Goal: Transaction & Acquisition: Purchase product/service

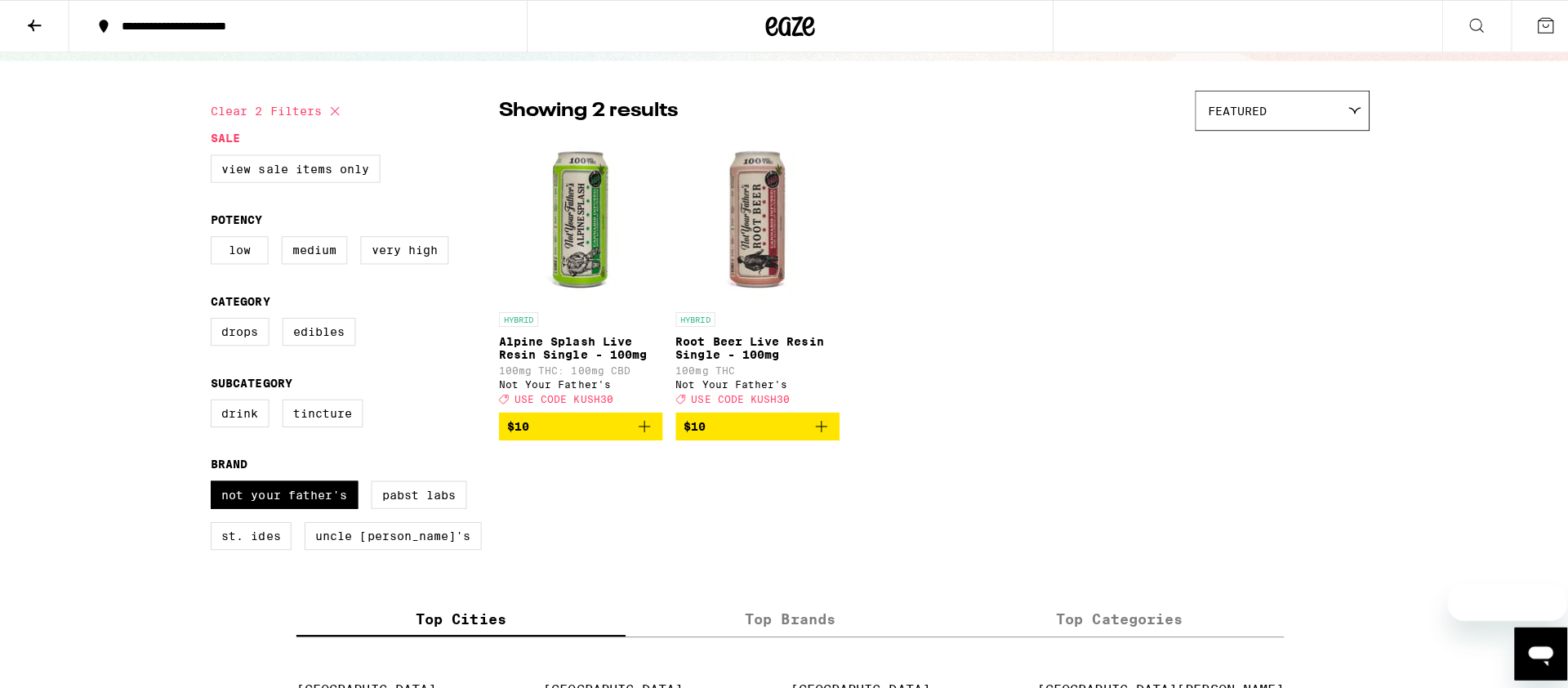
scroll to position [156, 0]
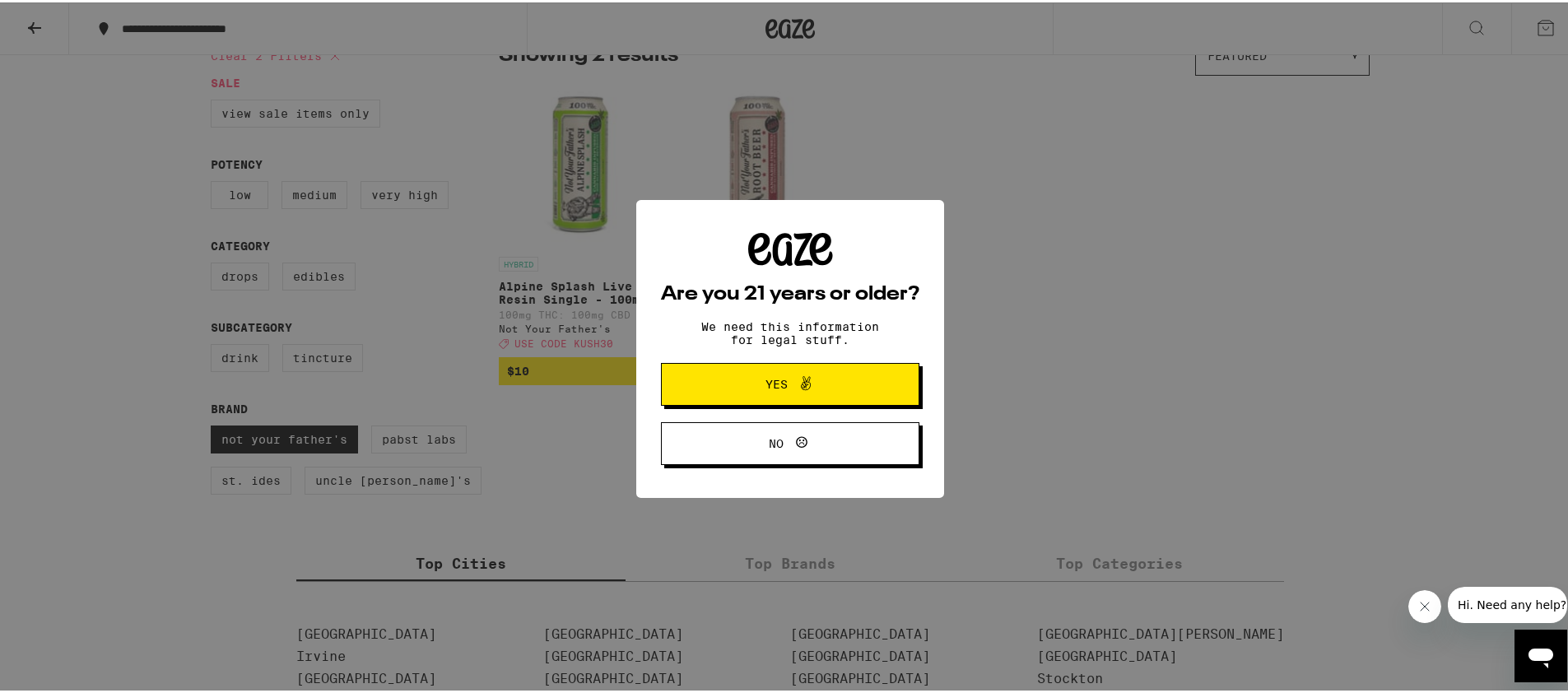
click at [796, 388] on icon at bounding box center [805, 381] width 19 height 19
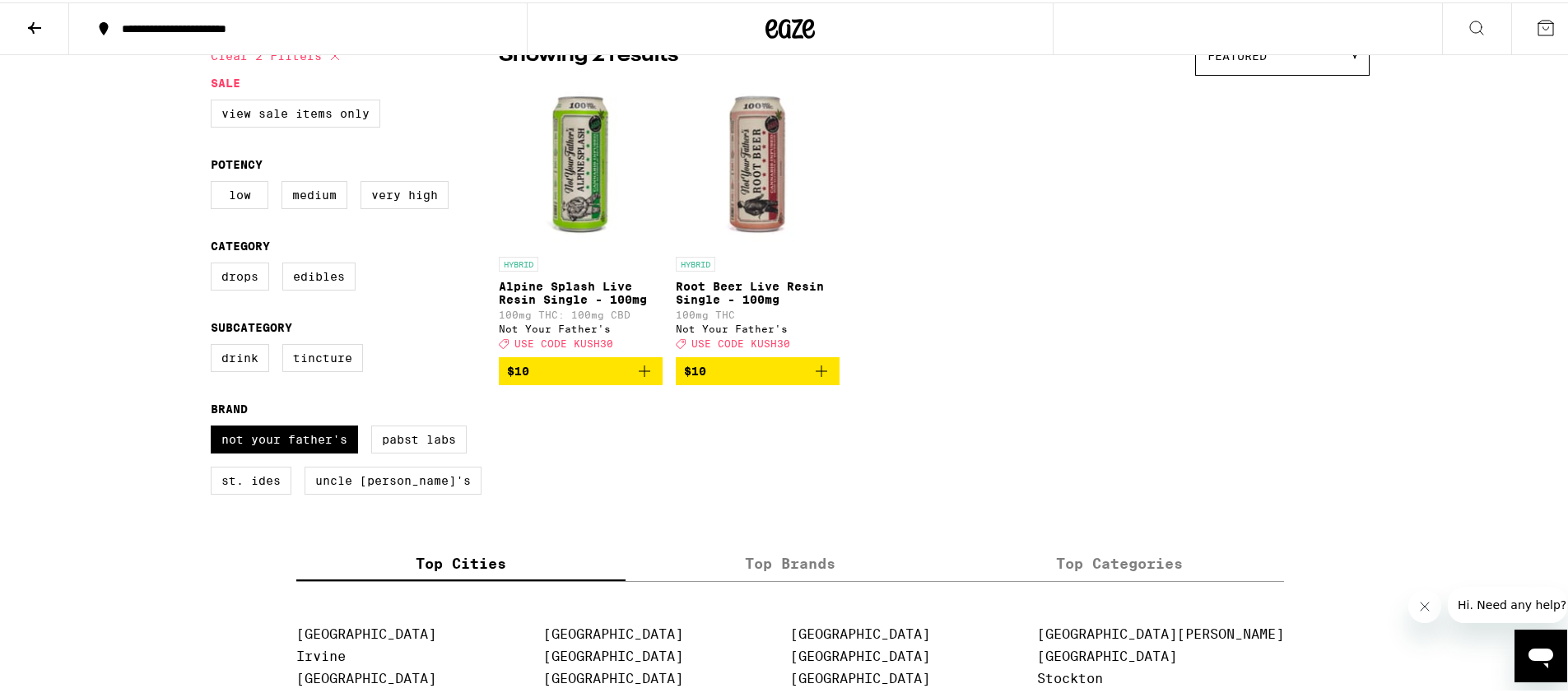
click at [574, 171] on img "Open page for Alpine Splash Live Resin Single - 100mg from Not Your Father's" at bounding box center [581, 163] width 164 height 165
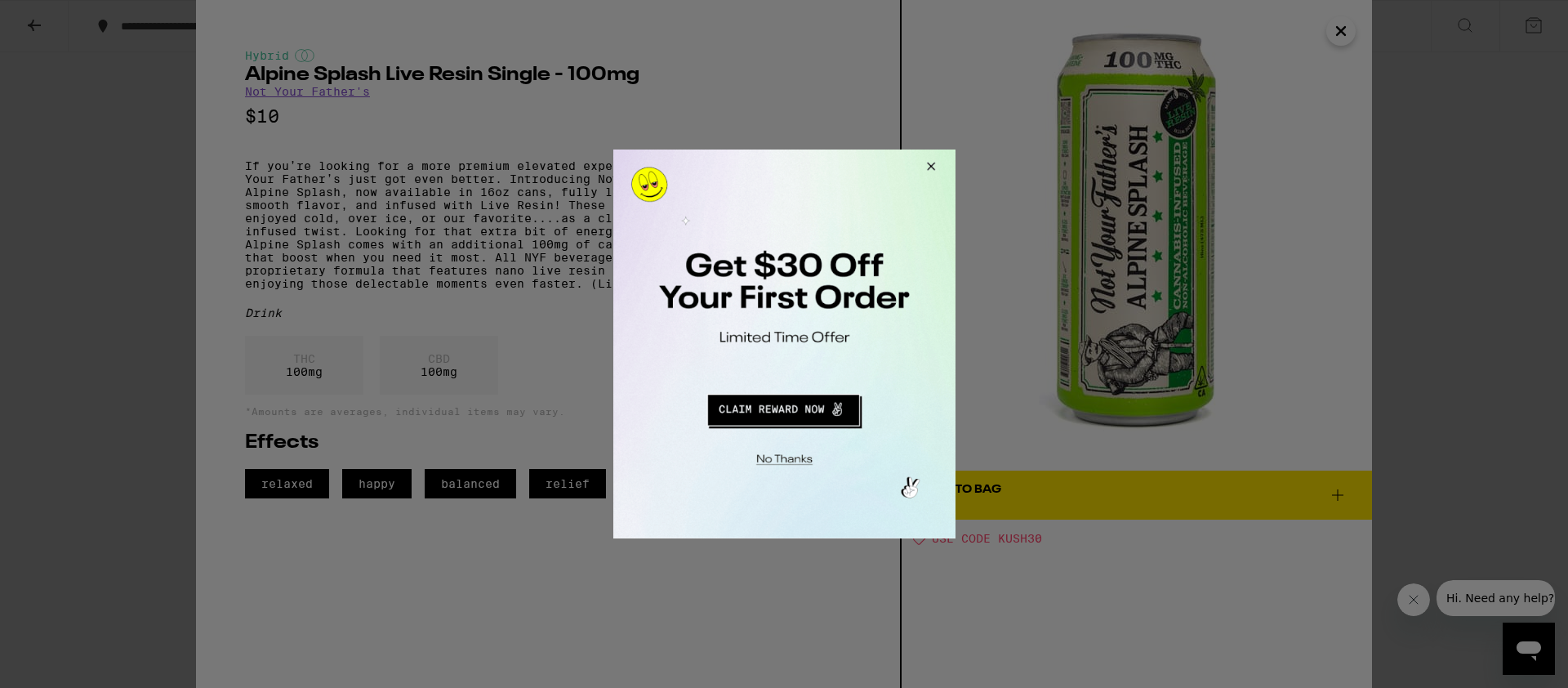
click at [1347, 25] on div at bounding box center [784, 344] width 1568 height 688
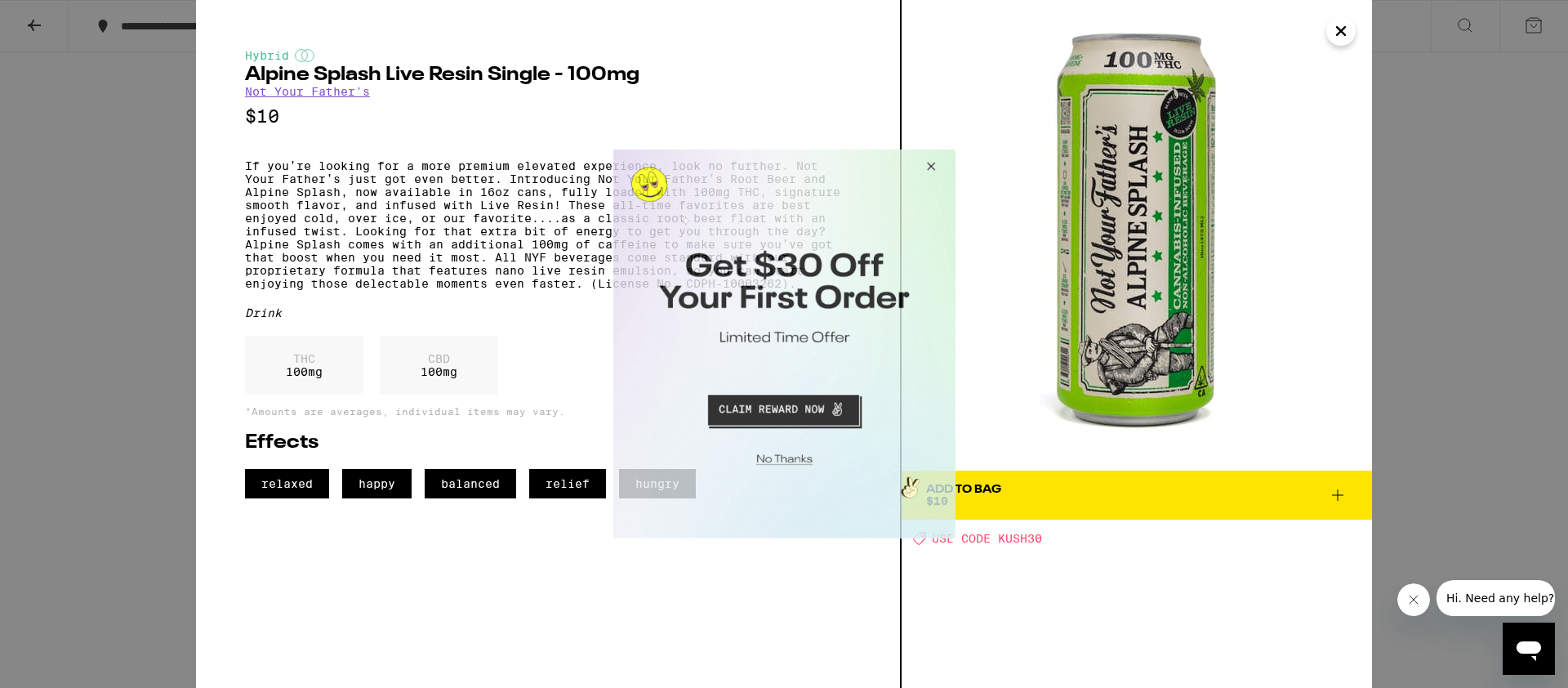
click at [929, 171] on button "Close Modal" at bounding box center [928, 168] width 44 height 39
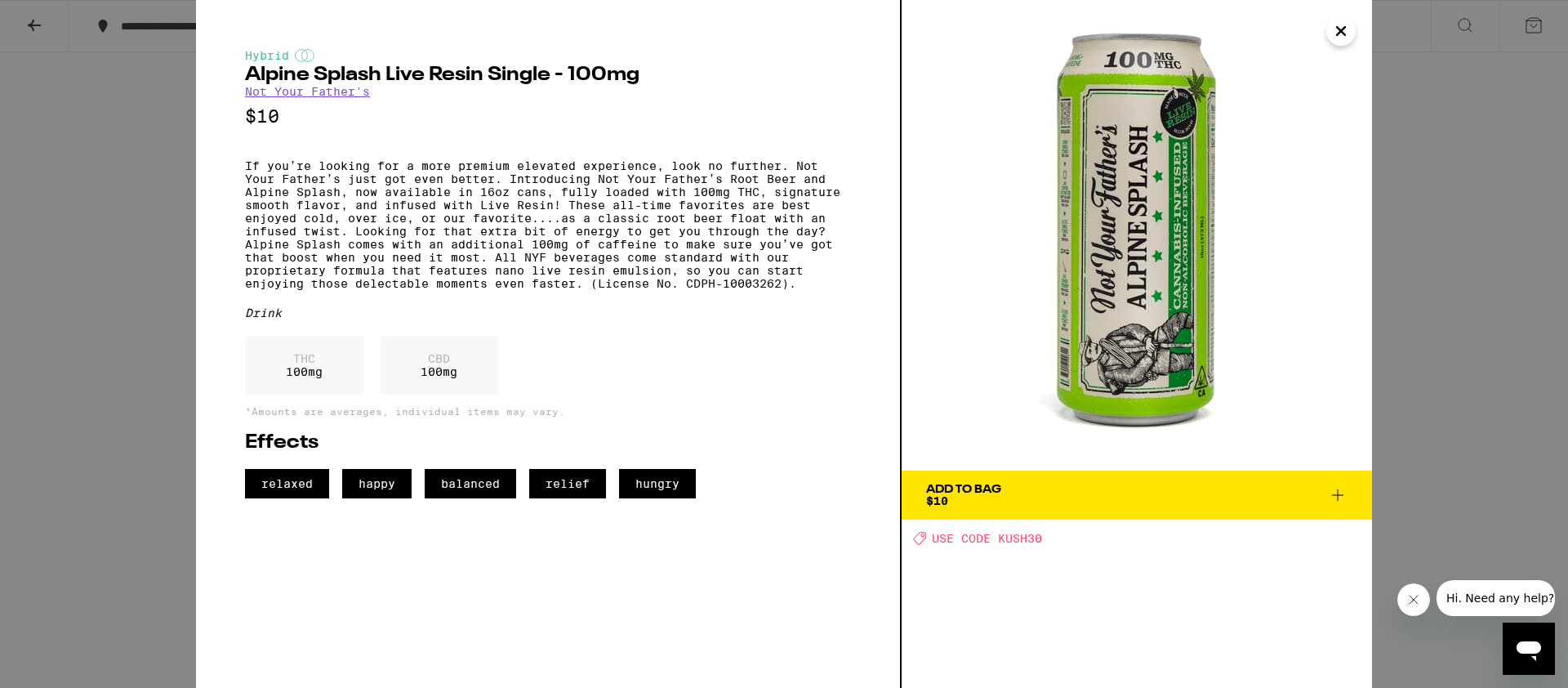
click at [1347, 32] on icon "Close" at bounding box center [1340, 31] width 19 height 25
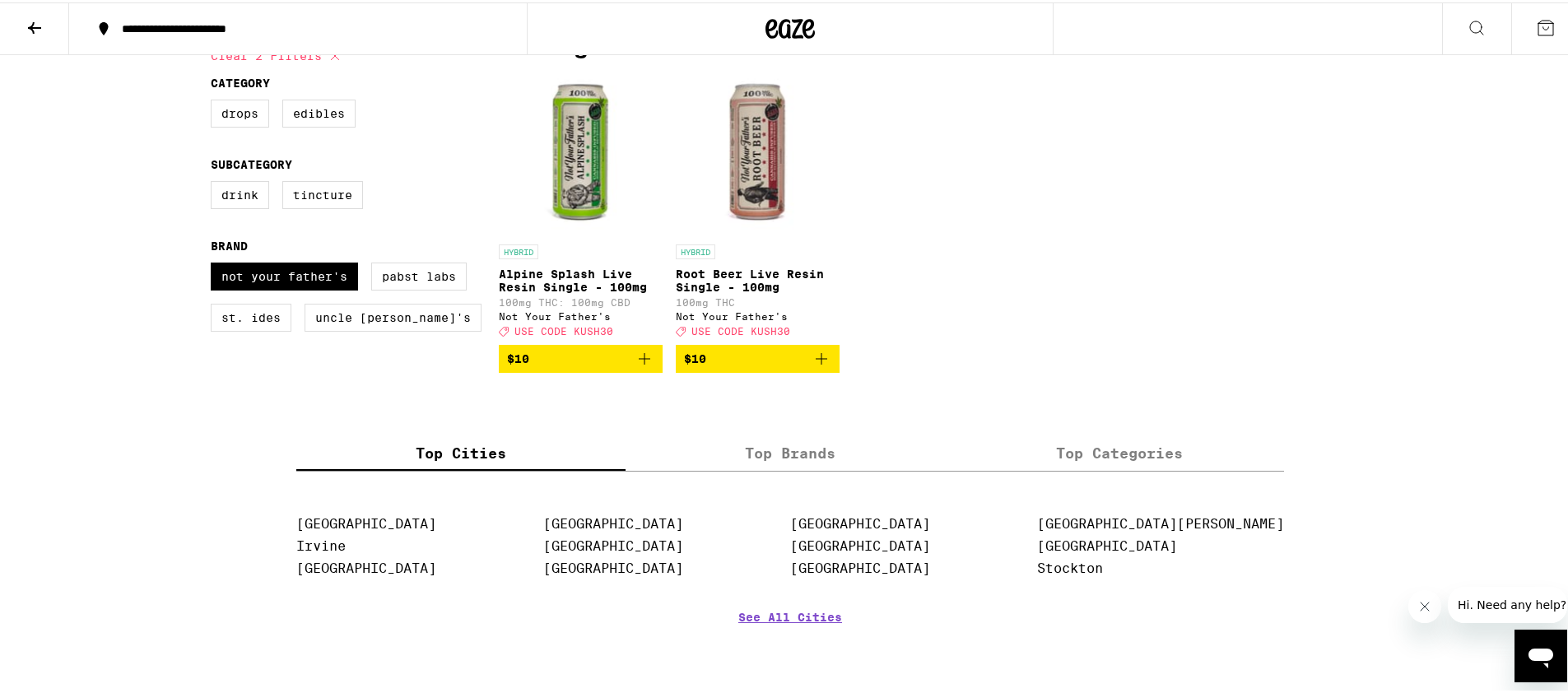
click at [749, 177] on img "Open page for Root Beer Live Resin Single - 100mg from Not Your Father's" at bounding box center [758, 151] width 164 height 165
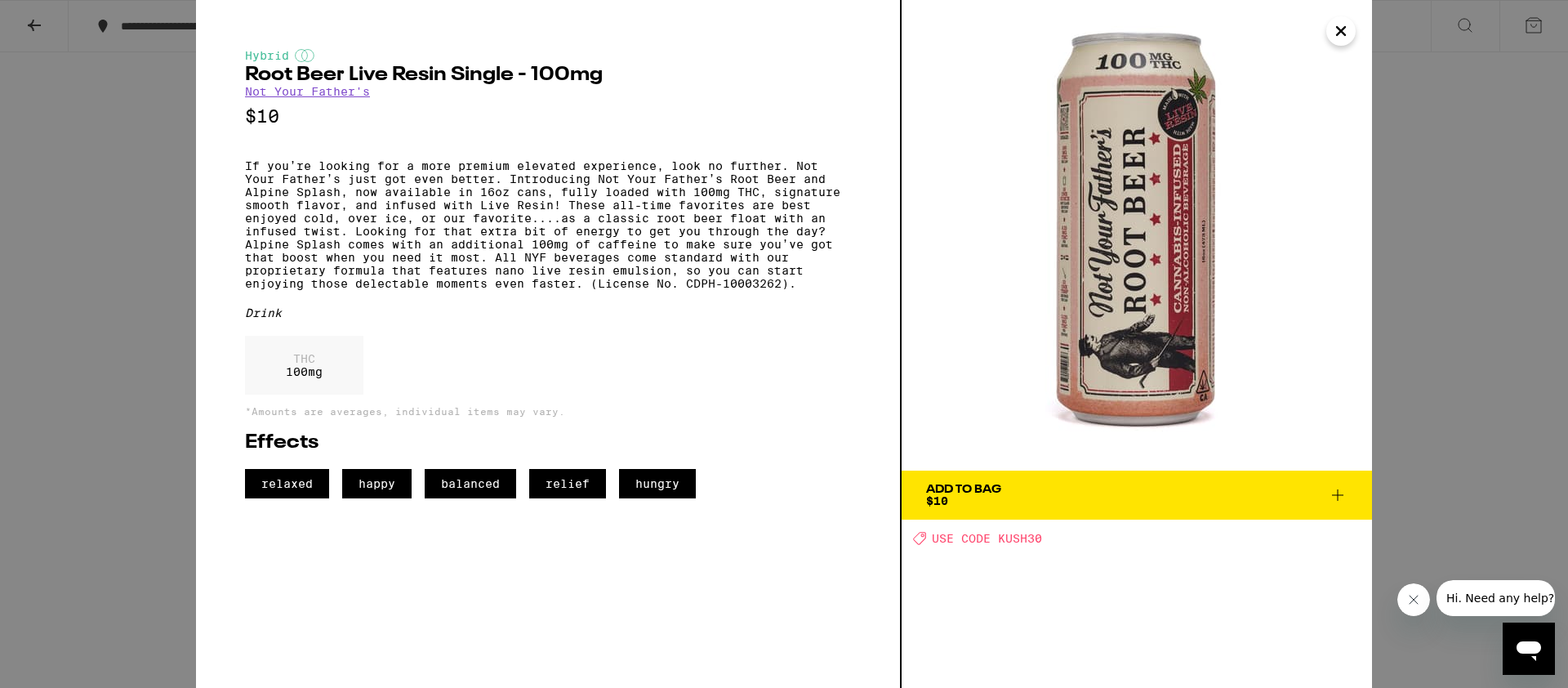
click at [1348, 28] on icon "Close" at bounding box center [1340, 31] width 19 height 25
